Goal: Navigation & Orientation: Find specific page/section

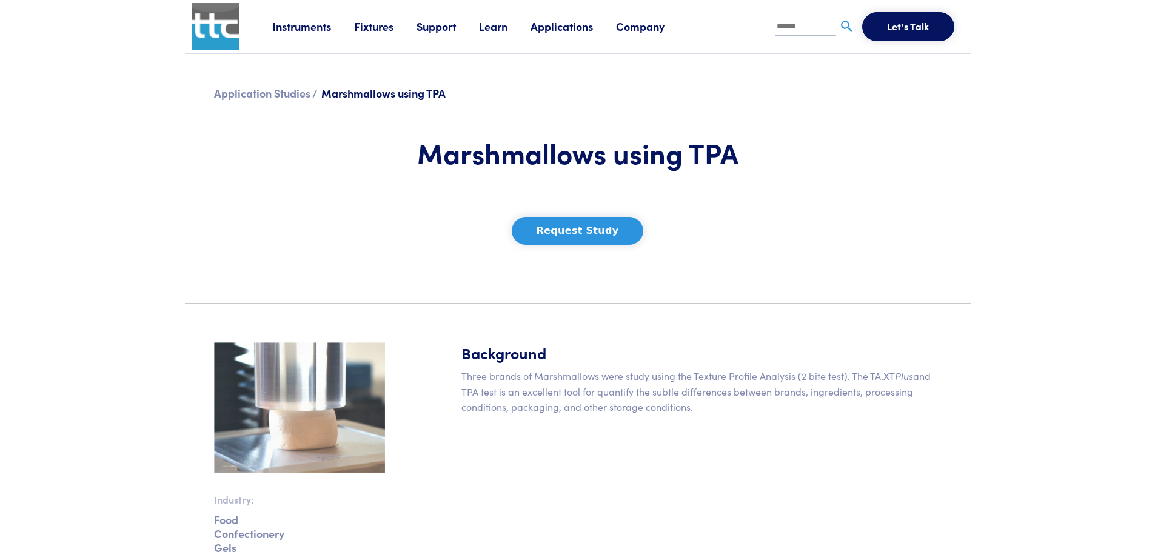
click at [570, 26] on link "Applications" at bounding box center [572, 26] width 85 height 15
click at [246, 90] on link "Application Studies /" at bounding box center [266, 92] width 104 height 15
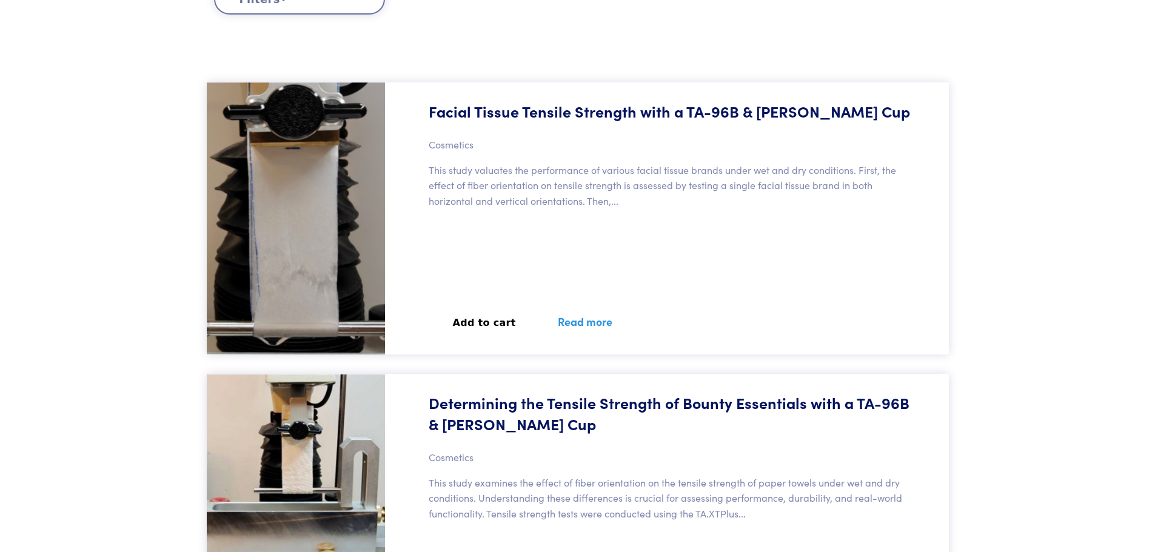
scroll to position [667, 0]
